Goal: Task Accomplishment & Management: Use online tool/utility

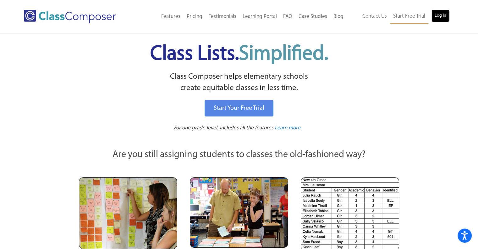
click at [443, 14] on link "Log In" at bounding box center [441, 15] width 18 height 13
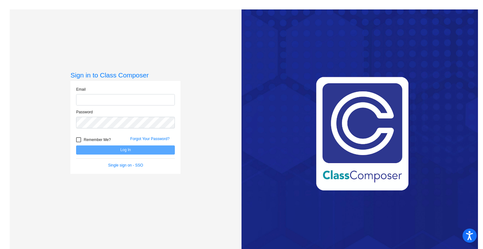
type input "[PERSON_NAME][EMAIL_ADDRESS][PERSON_NAME][DOMAIN_NAME]"
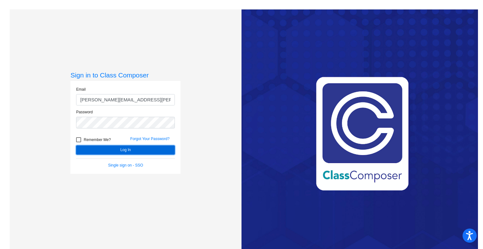
click at [153, 147] on button "Log In" at bounding box center [125, 149] width 99 height 9
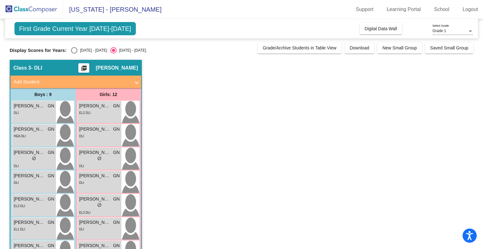
click at [93, 31] on span "First Grade Current Year [DATE]-[DATE]" at bounding box center [74, 28] width 121 height 13
click at [75, 49] on div "Select an option" at bounding box center [74, 50] width 6 height 6
click at [74, 53] on input "[DATE] - [DATE]" at bounding box center [74, 53] width 0 height 0
radio input "true"
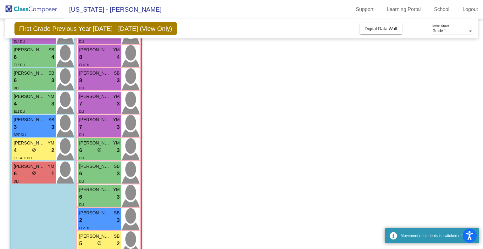
scroll to position [141, 0]
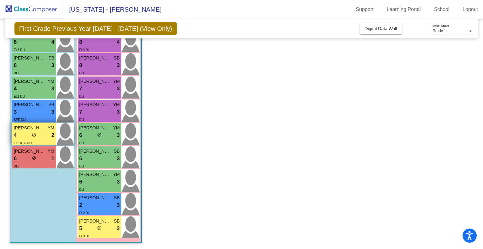
click at [42, 137] on div "4 lock do_not_disturb_alt 2" at bounding box center [34, 135] width 41 height 8
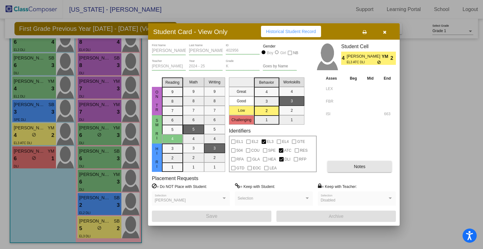
click at [354, 171] on button "Notes" at bounding box center [359, 166] width 64 height 11
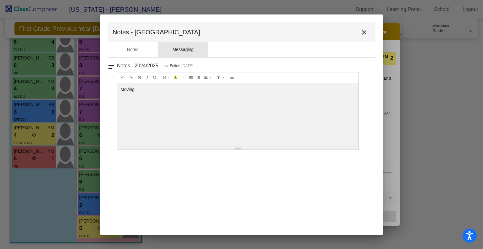
click at [178, 47] on div "Messaging" at bounding box center [182, 49] width 21 height 7
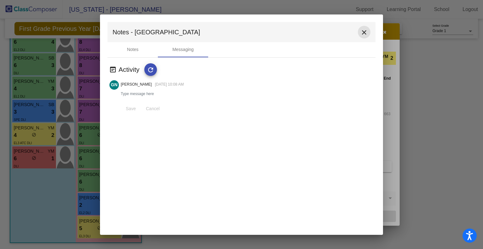
click at [361, 31] on mat-icon "close" at bounding box center [364, 33] width 8 height 8
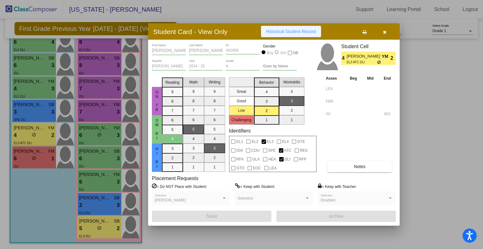
click at [296, 31] on span "Historical Student Record" at bounding box center [291, 31] width 50 height 5
